Goal: Information Seeking & Learning: Find specific fact

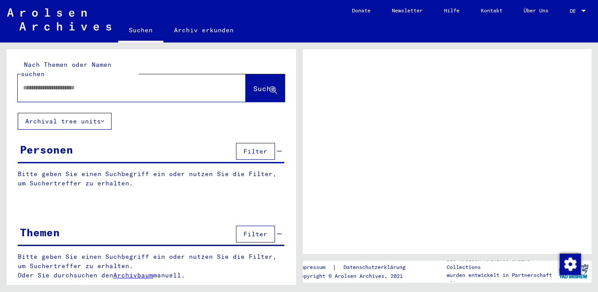
click at [76, 83] on input "text" at bounding box center [123, 87] width 201 height 9
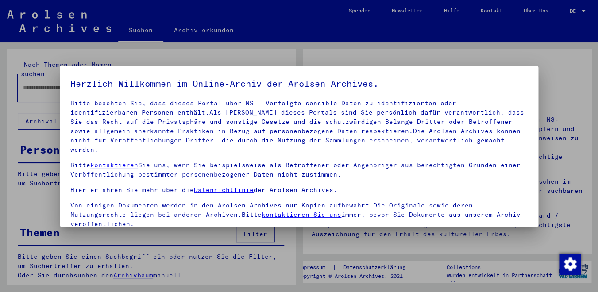
scroll to position [73, 0]
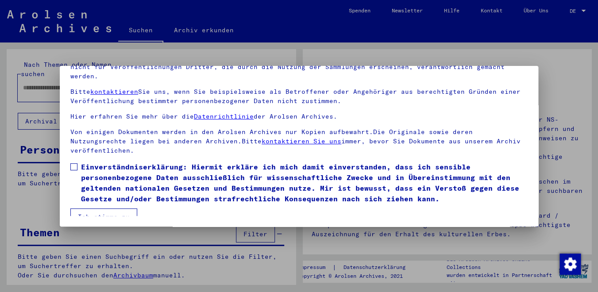
click at [77, 163] on span at bounding box center [73, 166] width 7 height 7
click at [93, 208] on button "Ich stimme zu" at bounding box center [103, 216] width 67 height 17
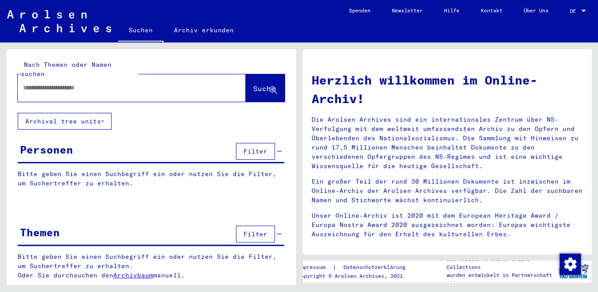
click at [47, 83] on input "text" at bounding box center [121, 87] width 196 height 9
type input "**********"
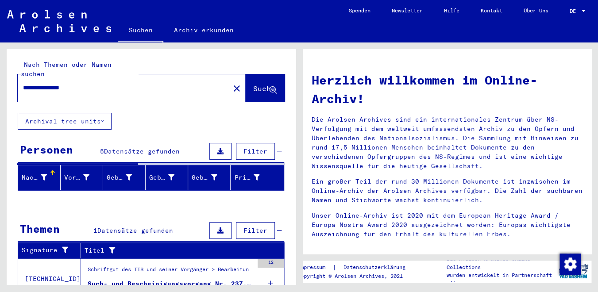
scroll to position [32, 0]
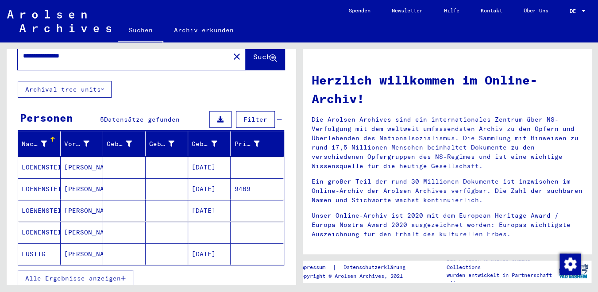
click at [138, 157] on mat-cell at bounding box center [124, 167] width 42 height 21
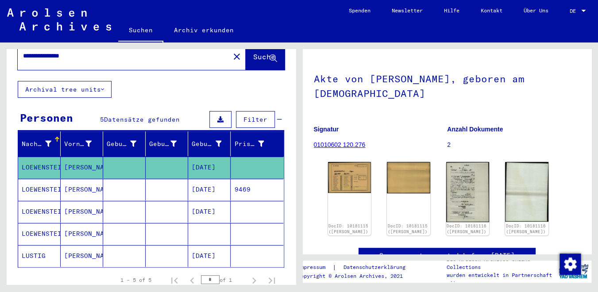
scroll to position [61, 0]
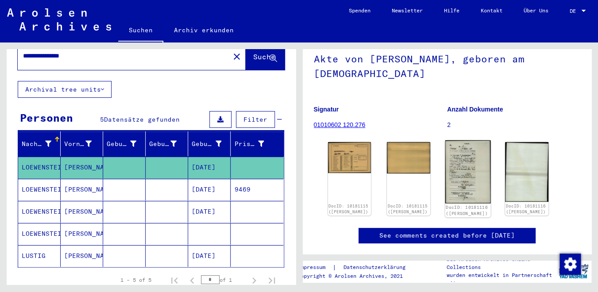
click at [478, 188] on img at bounding box center [467, 171] width 46 height 63
